Goal: Information Seeking & Learning: Learn about a topic

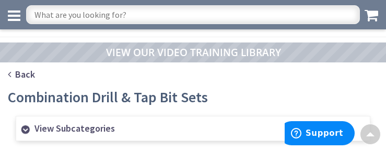
scroll to position [1006, 0]
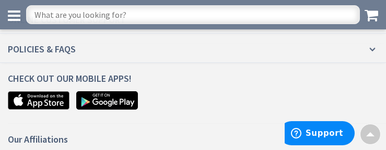
scroll to position [1635, 0]
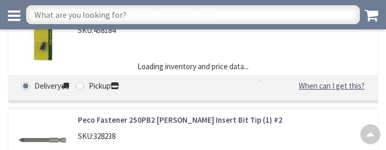
scroll to position [1846, 0]
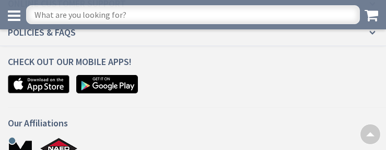
scroll to position [1231, 0]
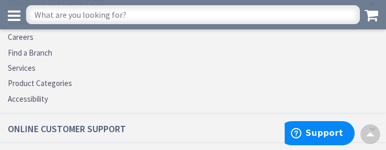
scroll to position [2159, 0]
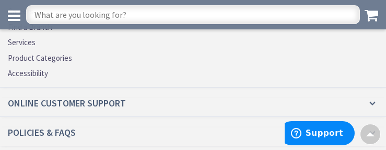
scroll to position [2391, 0]
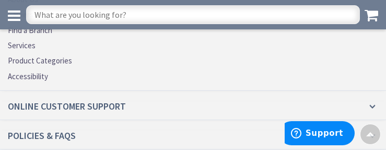
scroll to position [2150, 0]
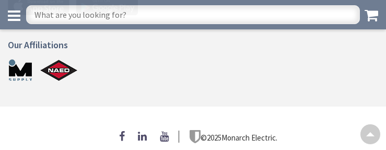
scroll to position [660, 0]
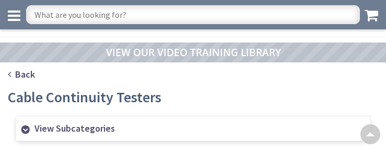
scroll to position [841, 0]
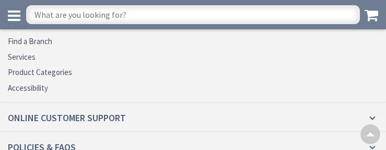
scroll to position [2150, 0]
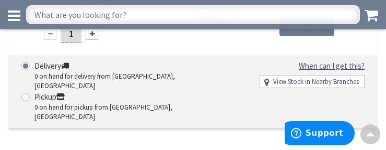
scroll to position [2340, 0]
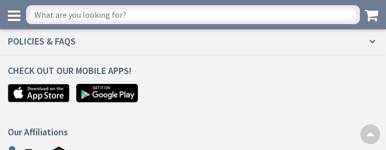
scroll to position [1145, 0]
